Goal: Task Accomplishment & Management: Use online tool/utility

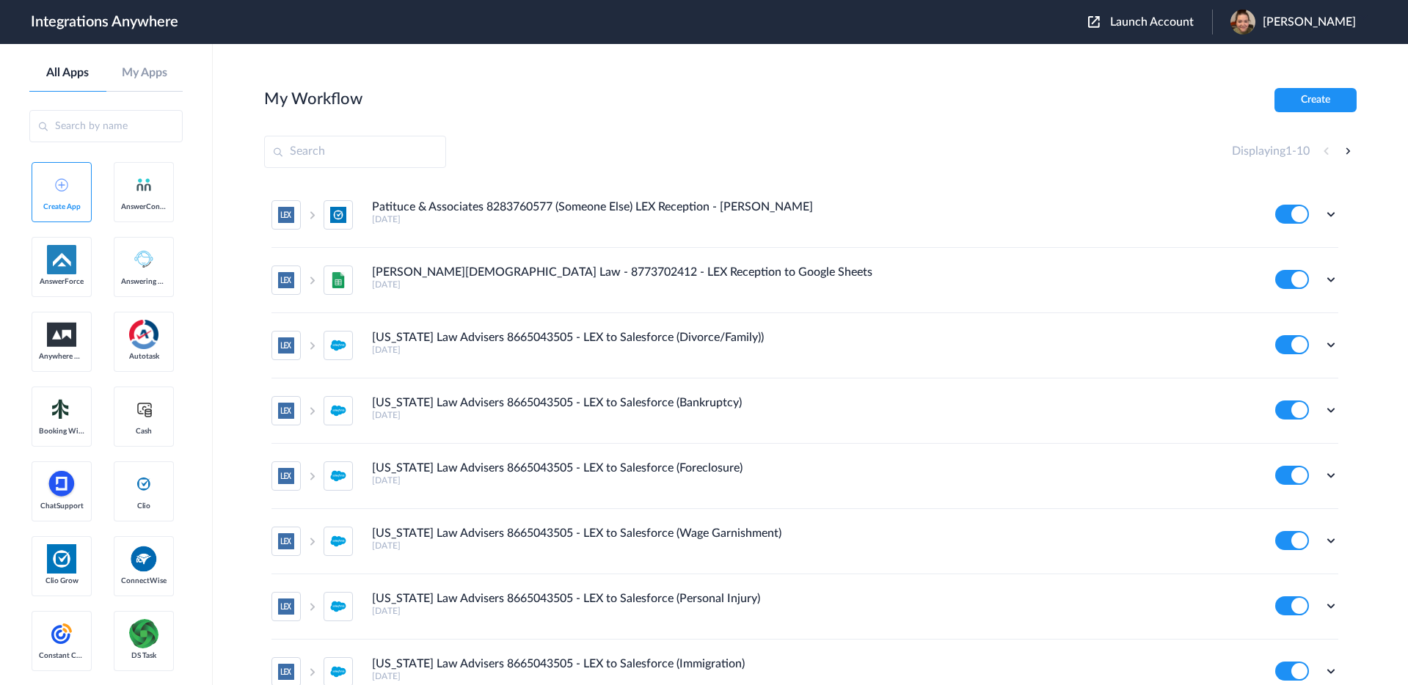
click at [330, 155] on input "text" at bounding box center [355, 152] width 182 height 32
click at [1185, 23] on span "Launch Account" at bounding box center [1152, 22] width 84 height 12
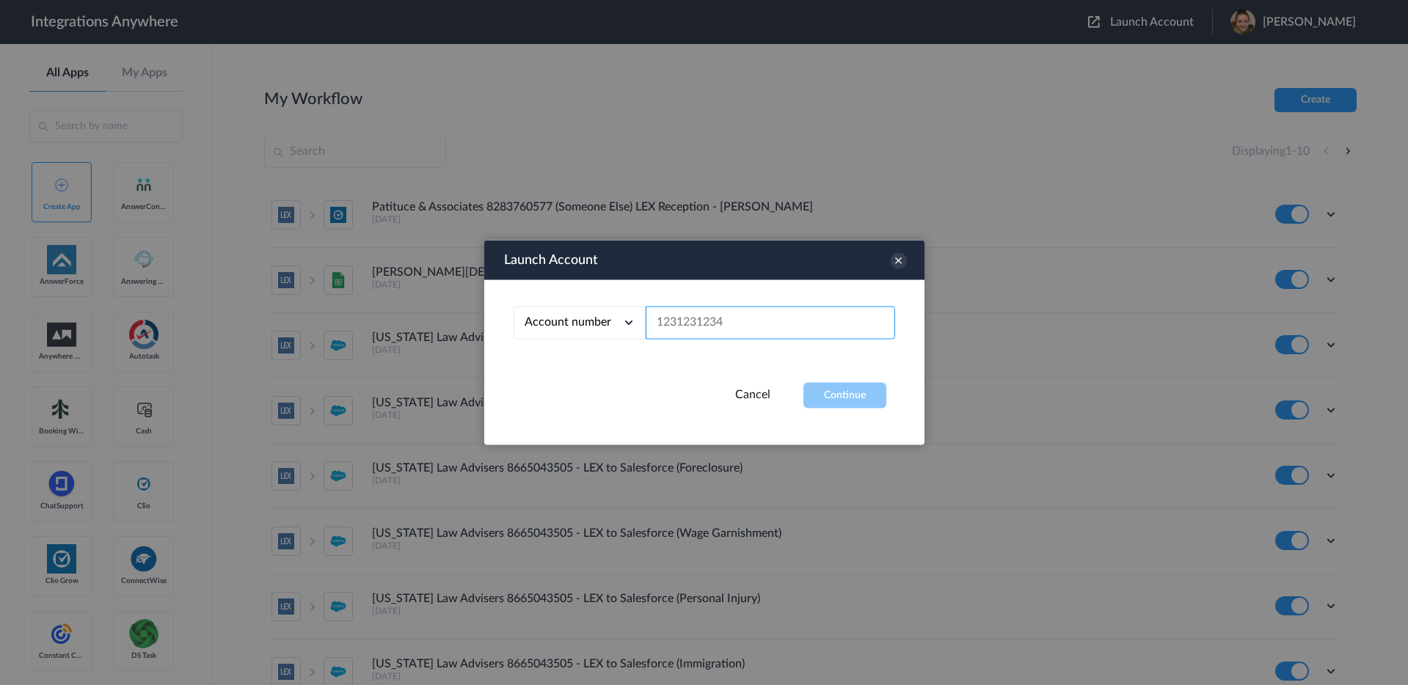
click at [696, 315] on input "text" at bounding box center [771, 323] width 250 height 33
paste input "2067740523"
type input "2067740523"
click at [825, 400] on button "Continue" at bounding box center [845, 396] width 83 height 26
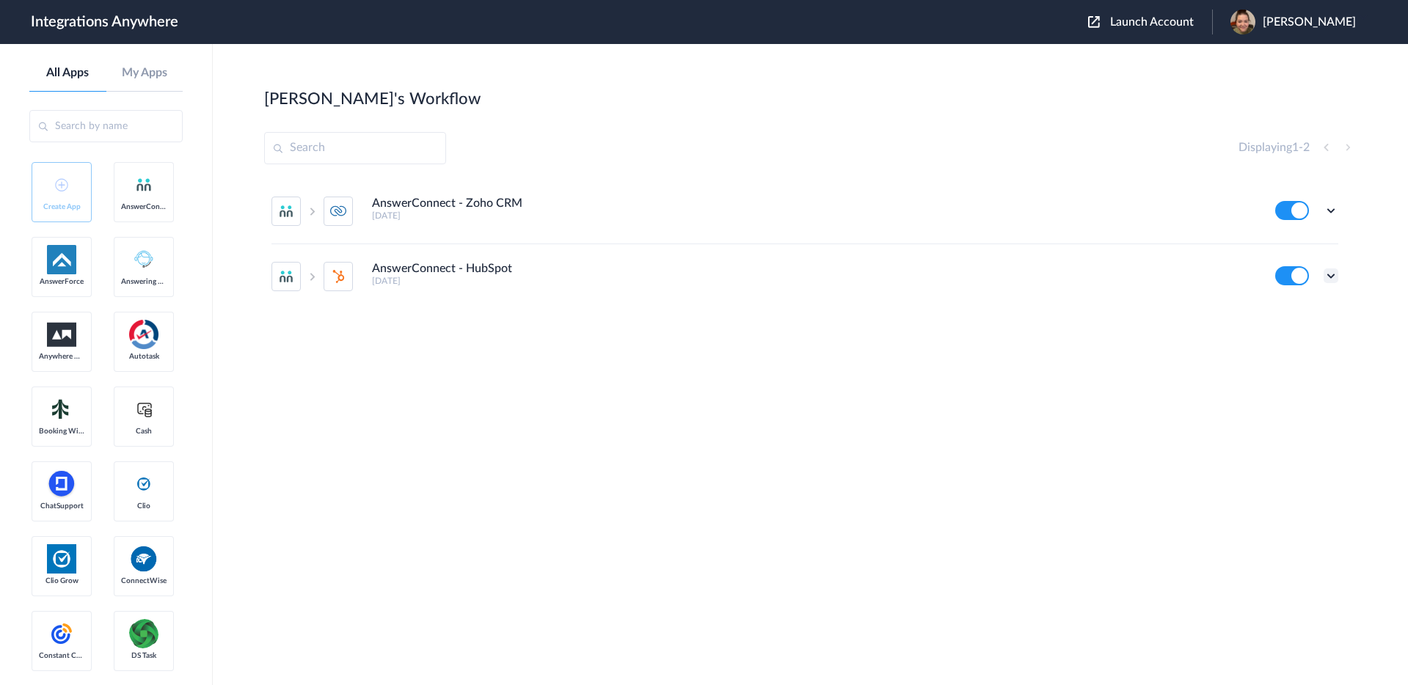
click at [1332, 272] on icon at bounding box center [1331, 276] width 15 height 15
click at [1291, 317] on li "Edit" at bounding box center [1290, 310] width 95 height 27
click at [1332, 208] on icon at bounding box center [1331, 210] width 15 height 15
click at [1285, 244] on link "Edit" at bounding box center [1271, 244] width 35 height 10
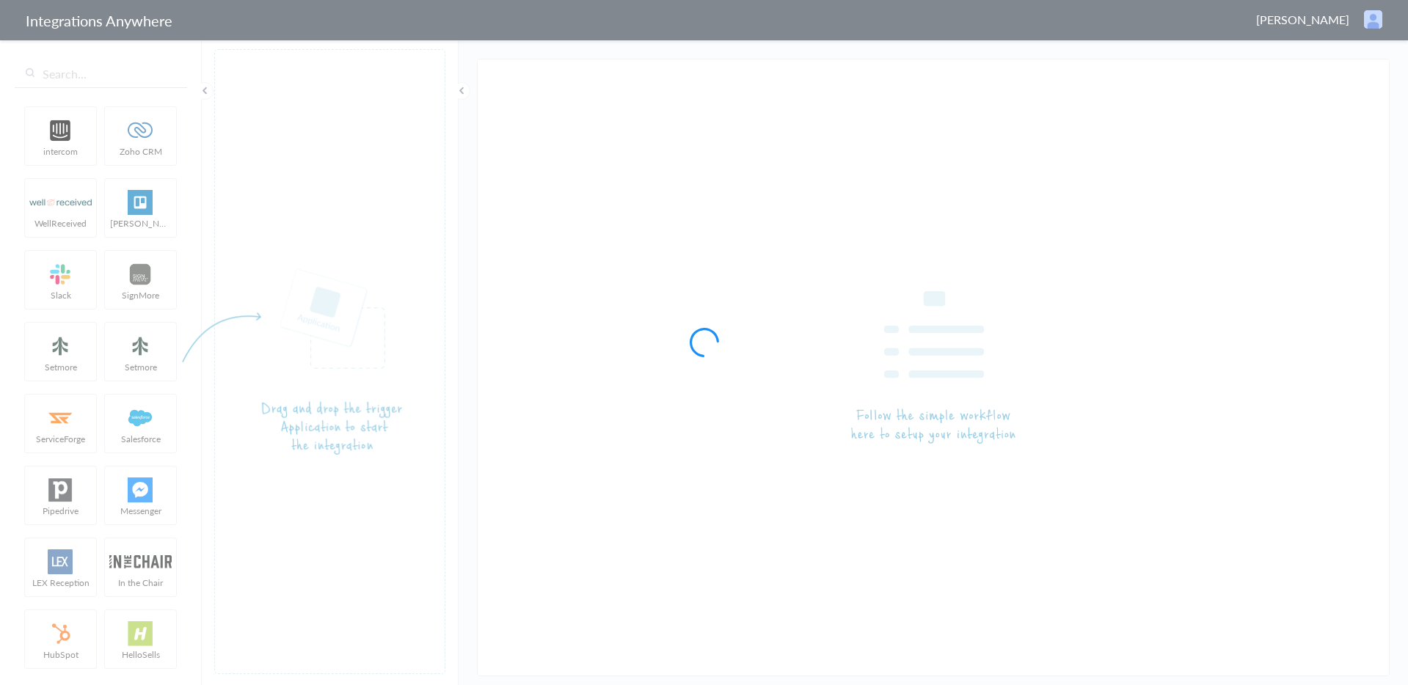
type input "AnswerConnect - HubSpot"
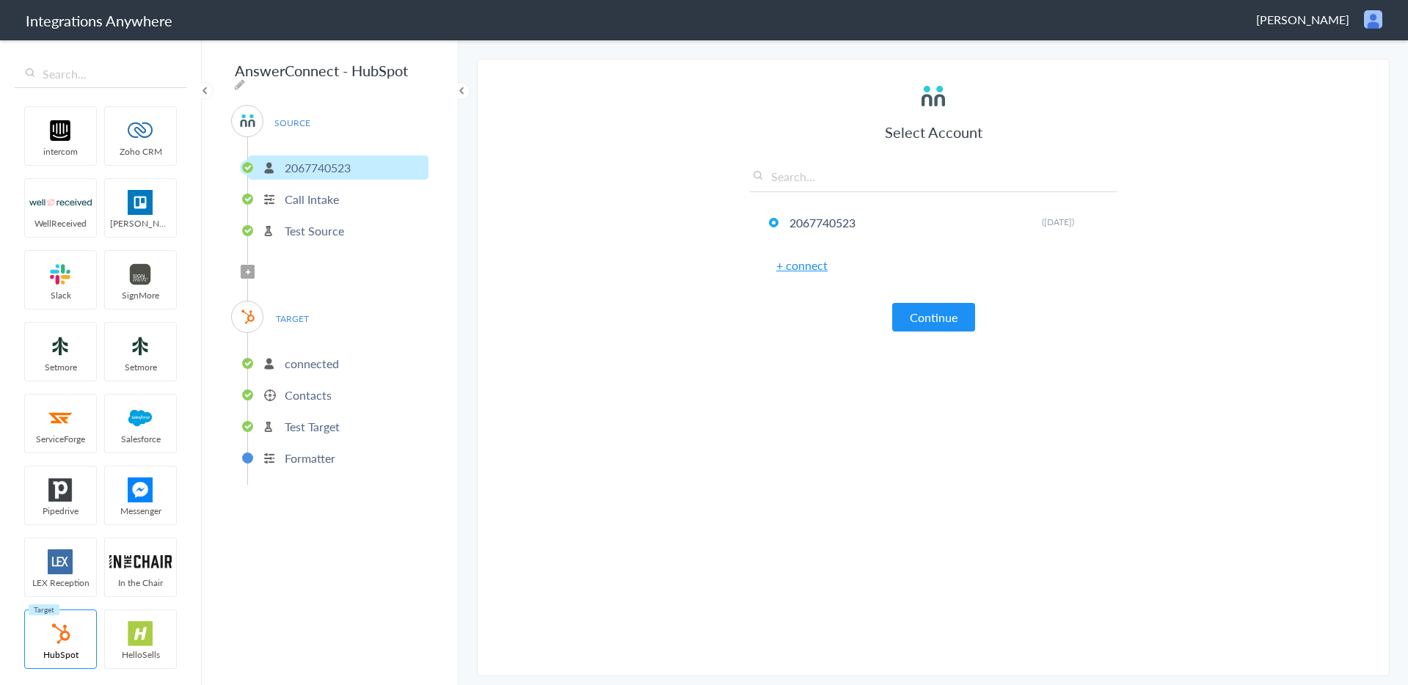
click at [308, 388] on p "Contacts" at bounding box center [308, 395] width 47 height 17
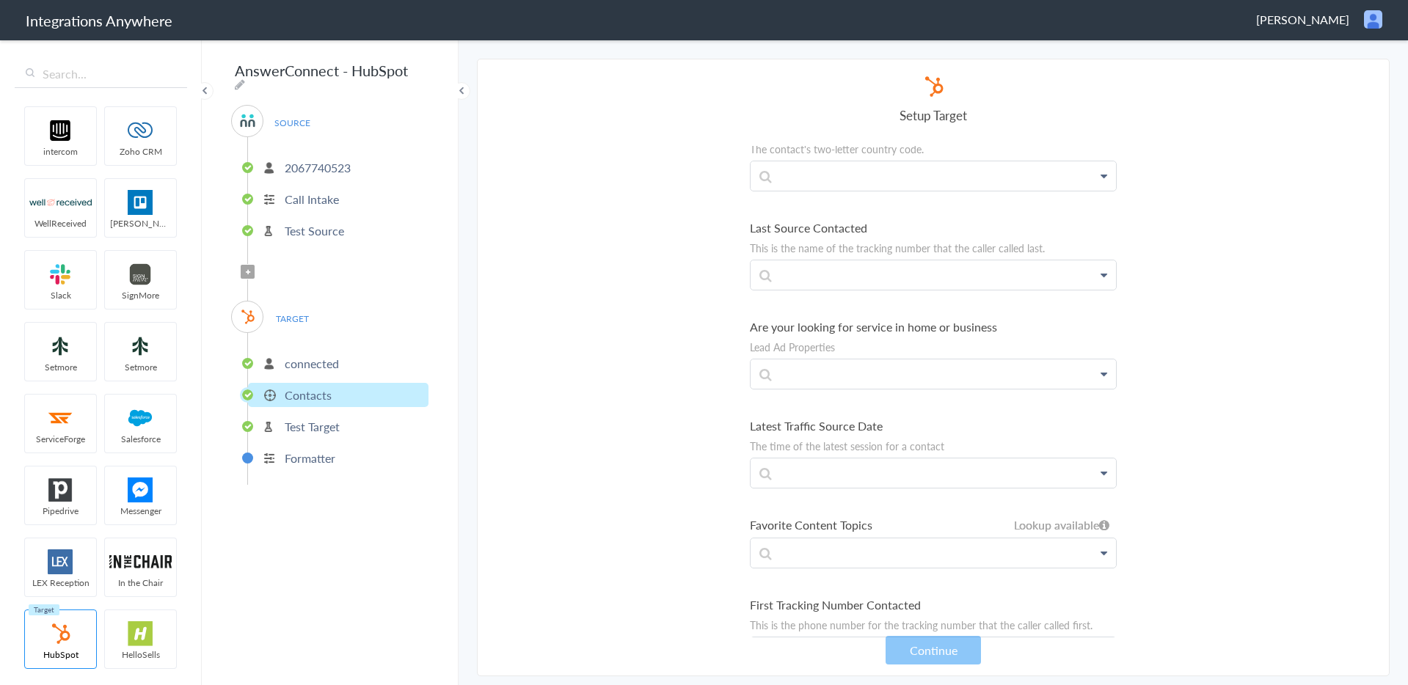
scroll to position [10251, 0]
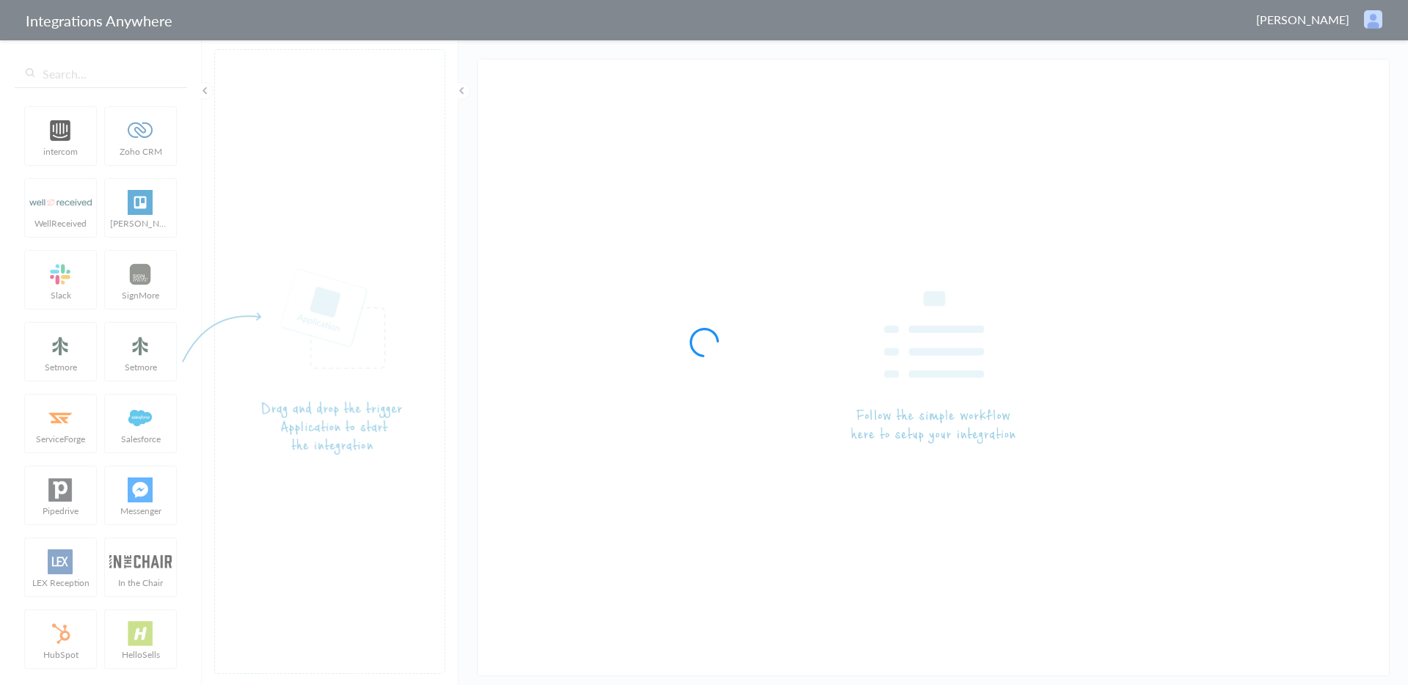
type input "AnswerConnect - Zoho CRM"
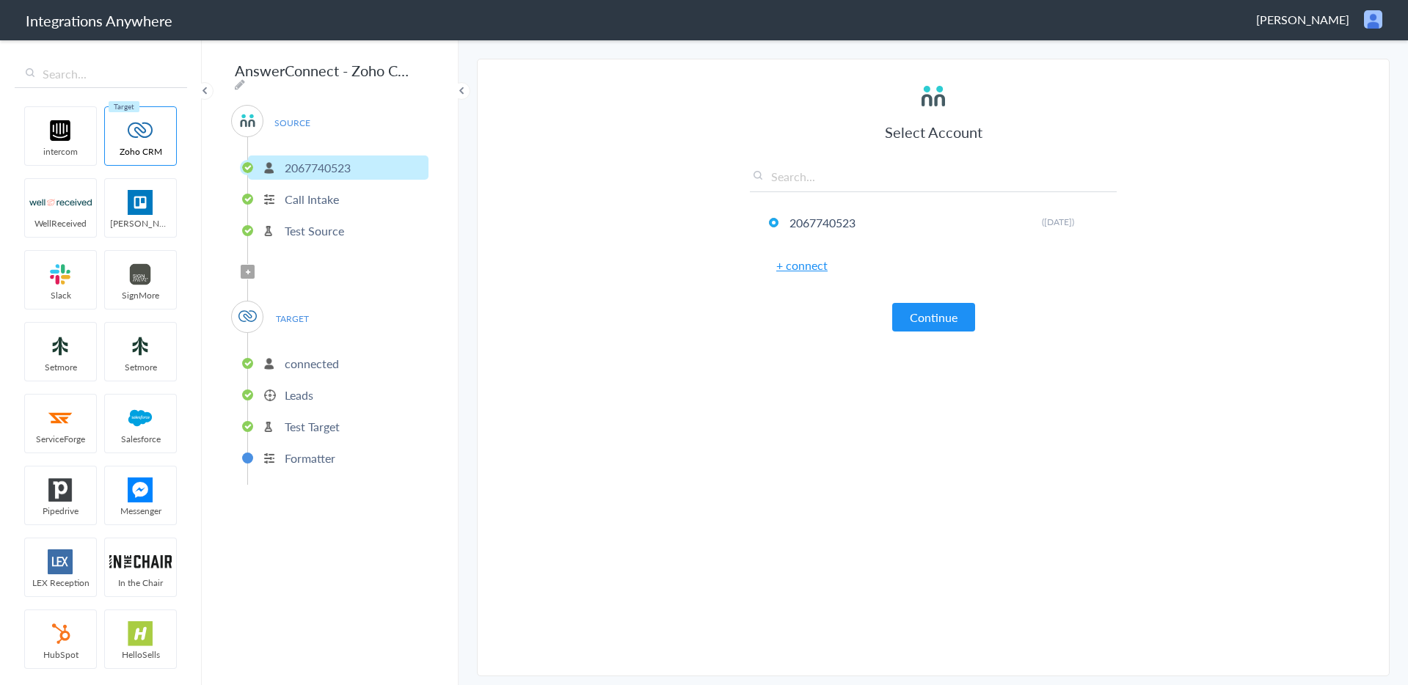
click at [310, 396] on p "Leads" at bounding box center [299, 395] width 29 height 17
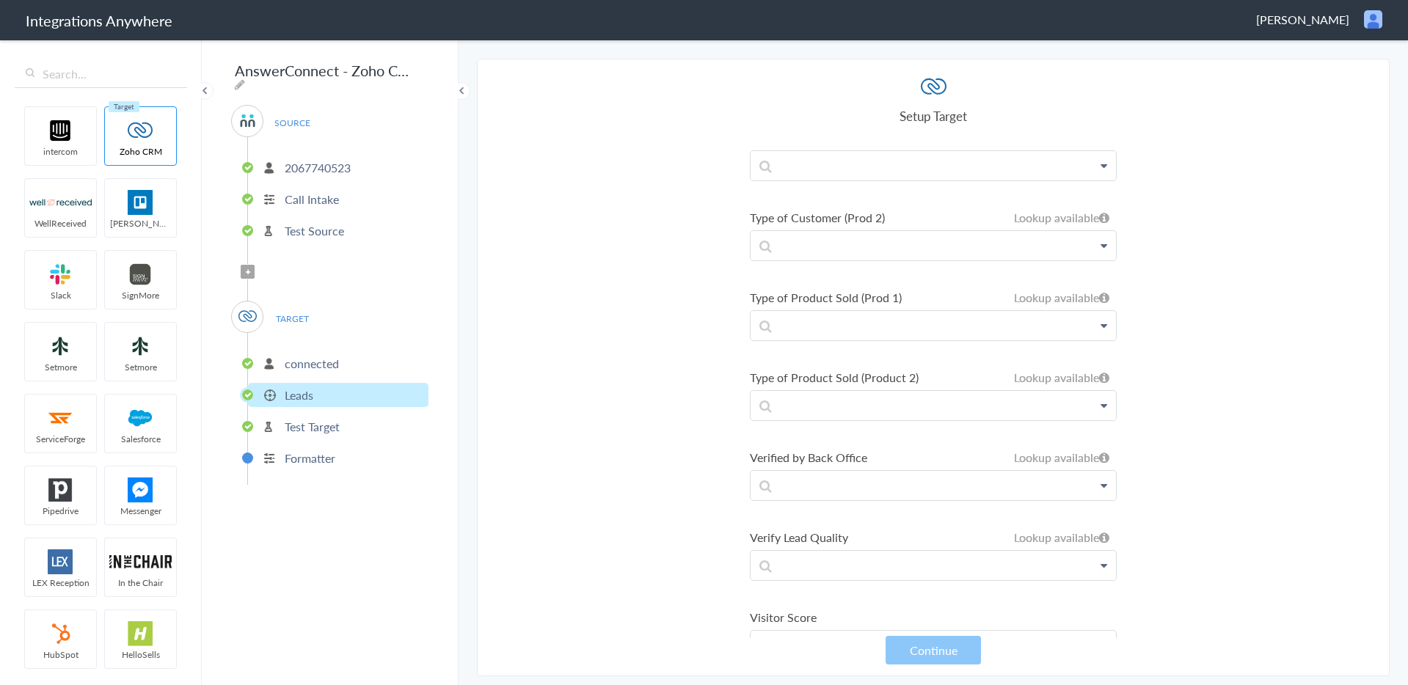
scroll to position [14121, 0]
